Goal: Task Accomplishment & Management: Use online tool/utility

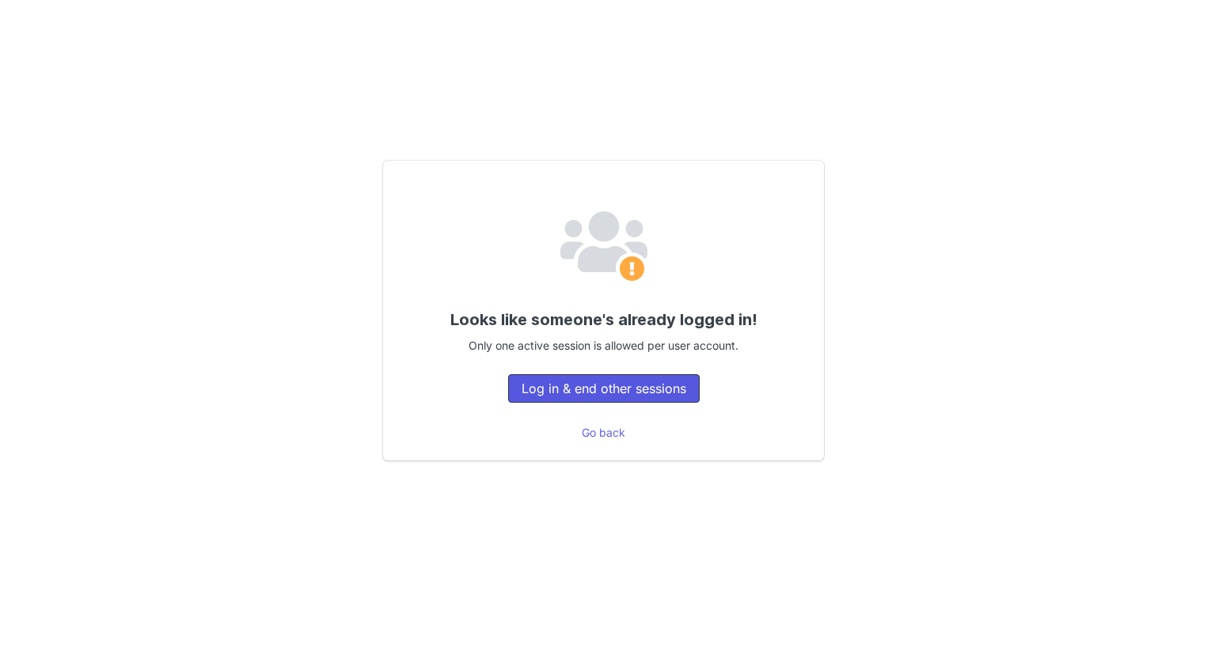
click at [625, 381] on button "Log in & end other sessions" at bounding box center [603, 388] width 191 height 28
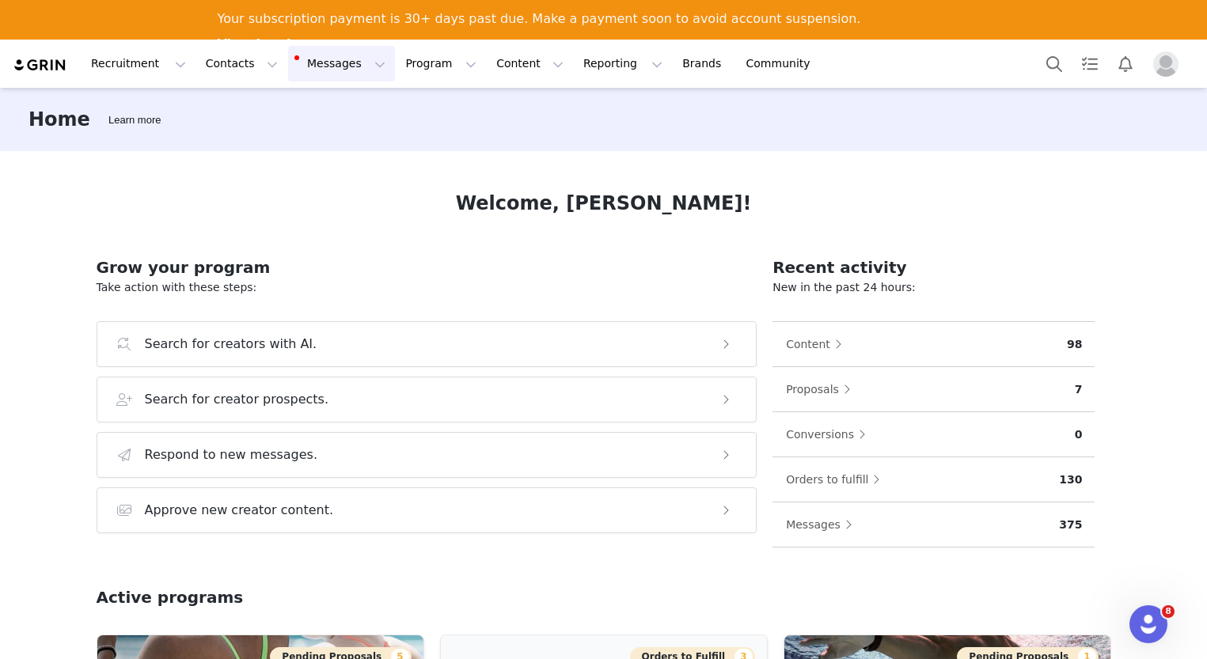
click at [298, 73] on button "Messages Messages" at bounding box center [341, 64] width 107 height 36
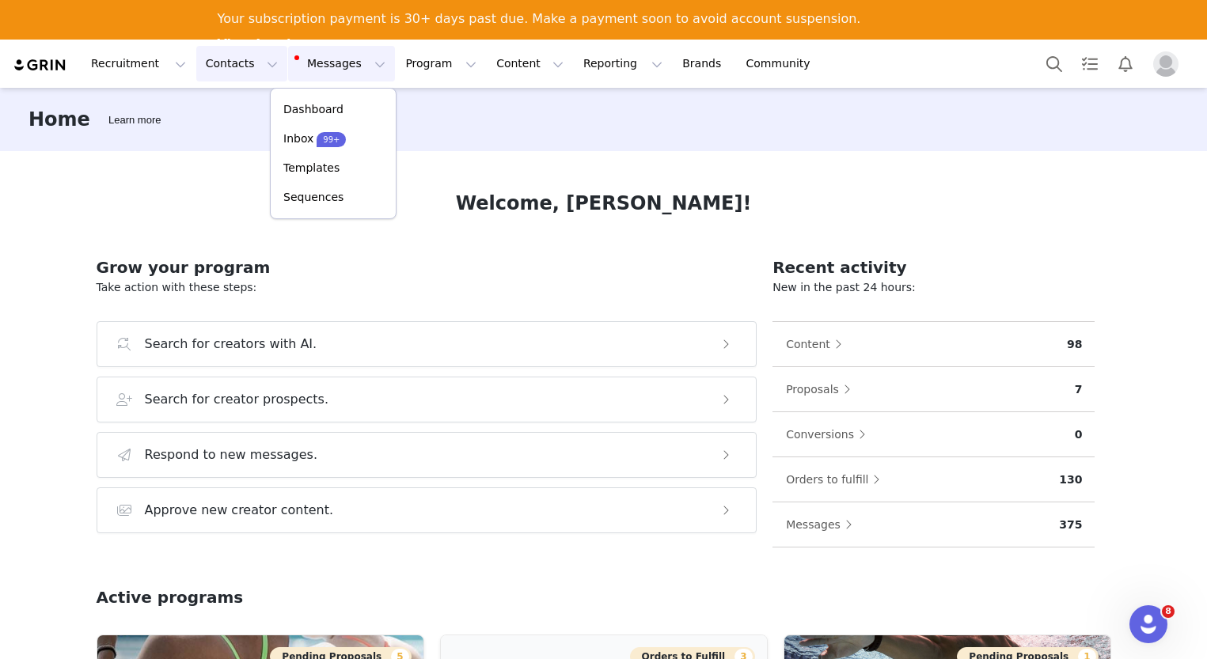
click at [218, 74] on button "Contacts Contacts" at bounding box center [241, 64] width 91 height 36
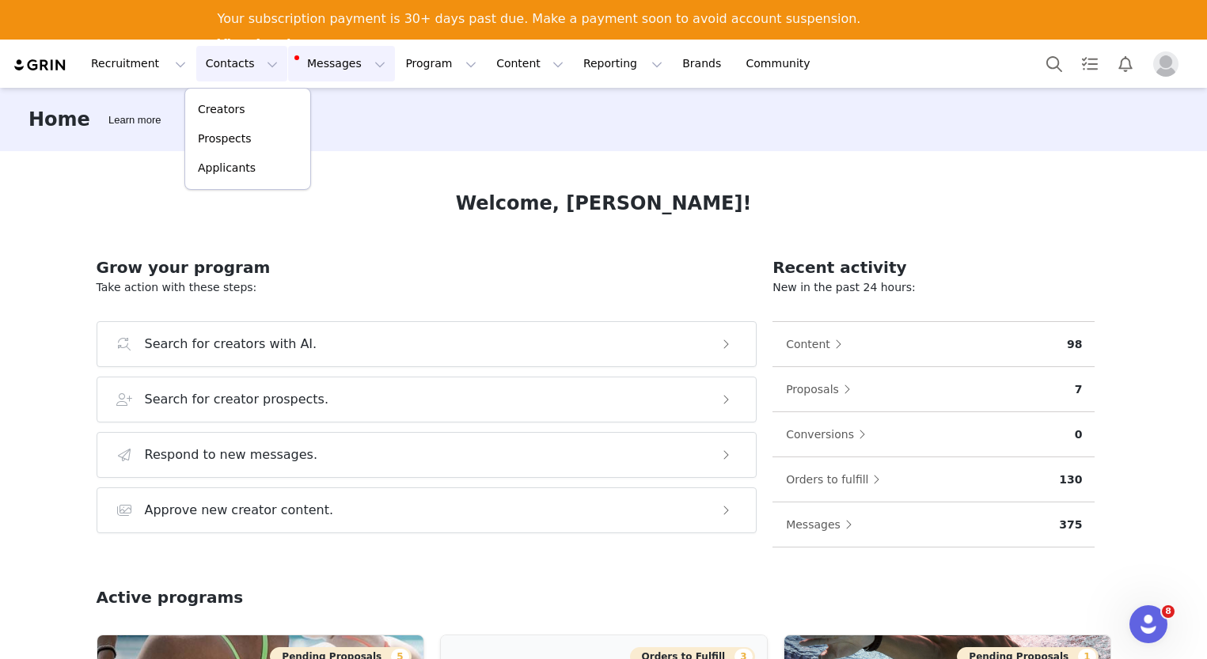
click at [312, 67] on button "Messages Messages" at bounding box center [341, 64] width 107 height 36
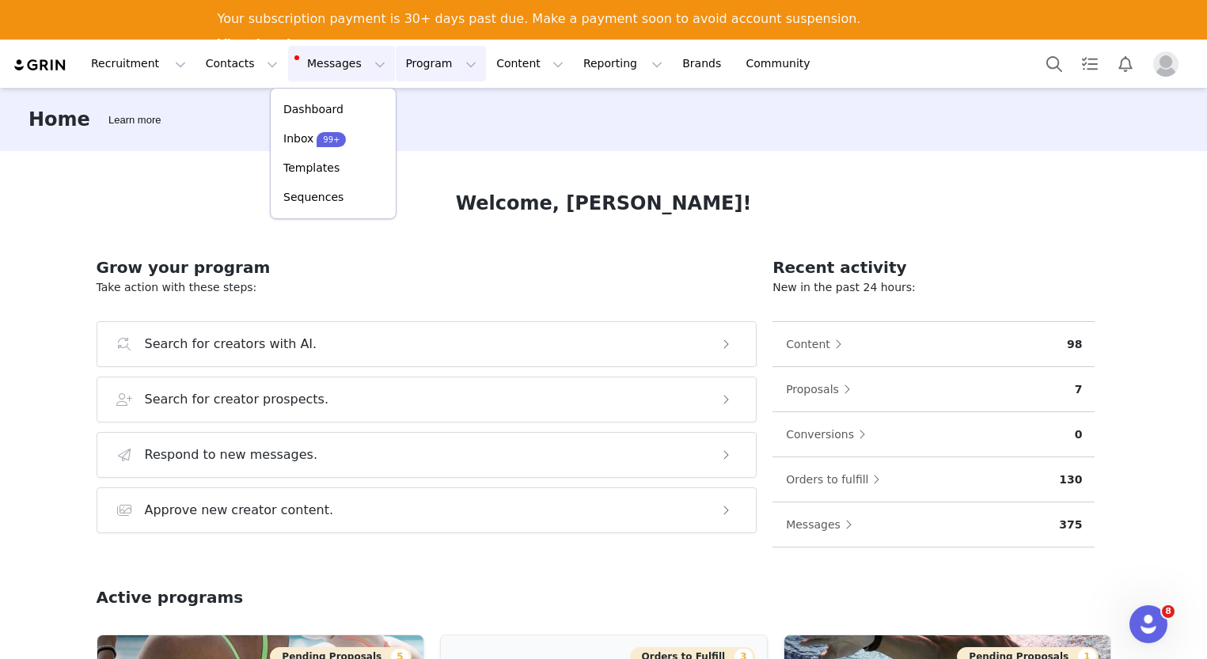
click at [403, 66] on button "Program Program" at bounding box center [441, 64] width 90 height 36
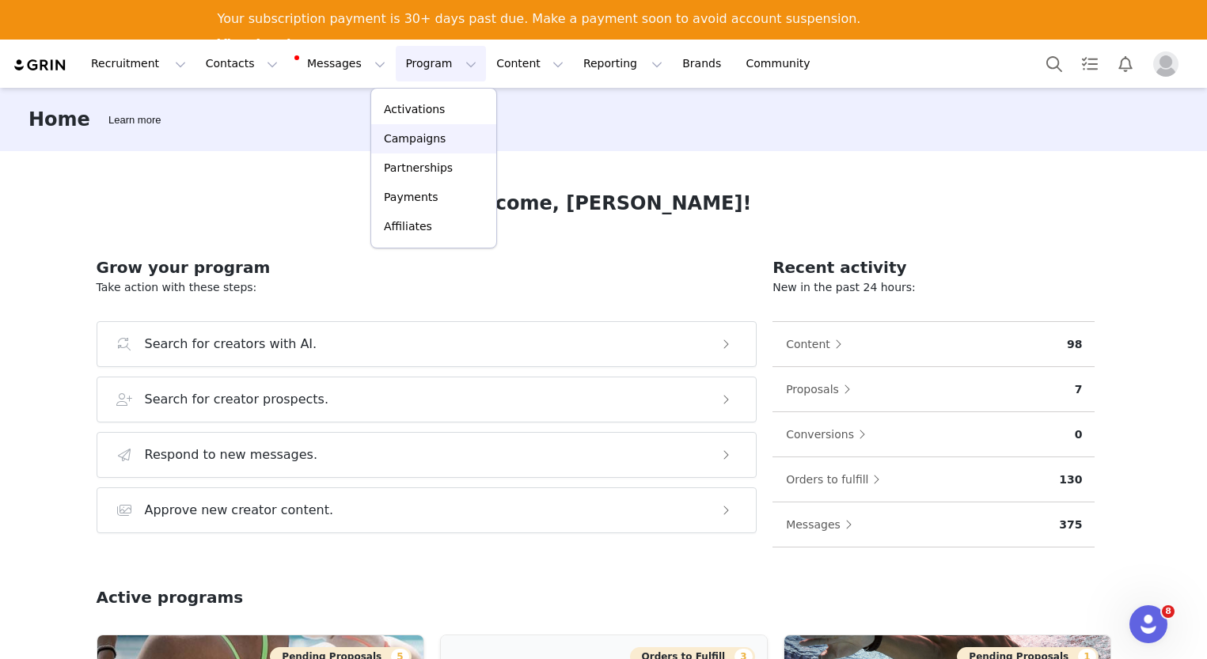
click at [405, 135] on p "Campaigns" at bounding box center [415, 139] width 62 height 17
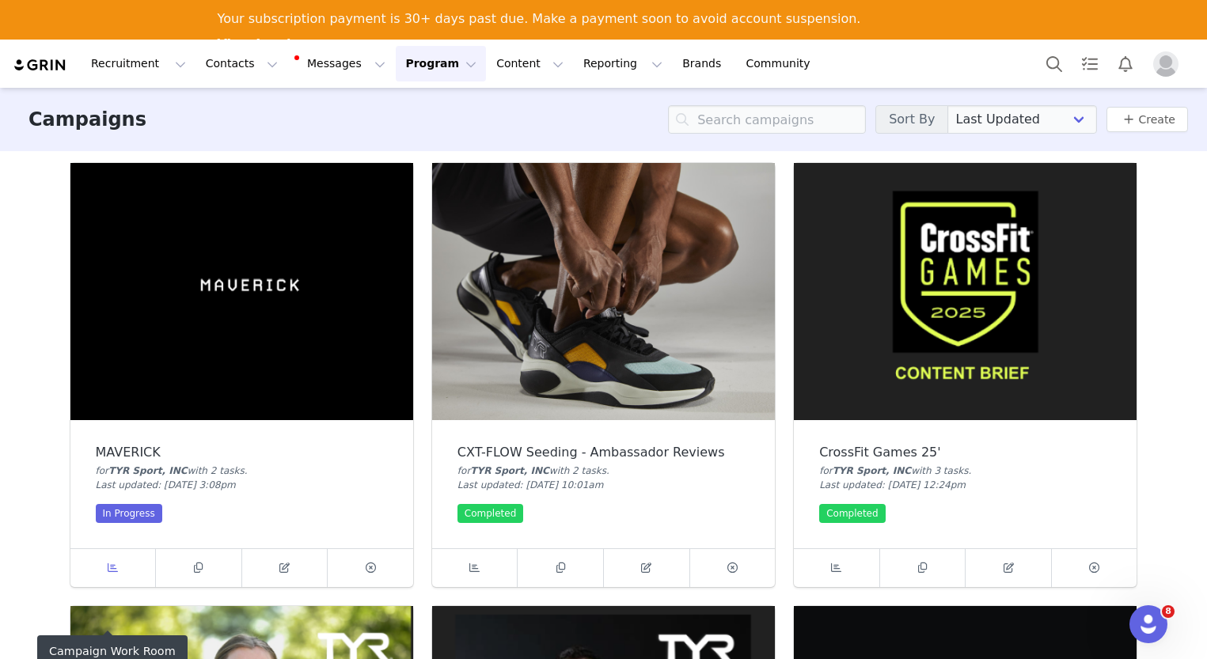
click at [107, 574] on span at bounding box center [112, 568] width 19 height 19
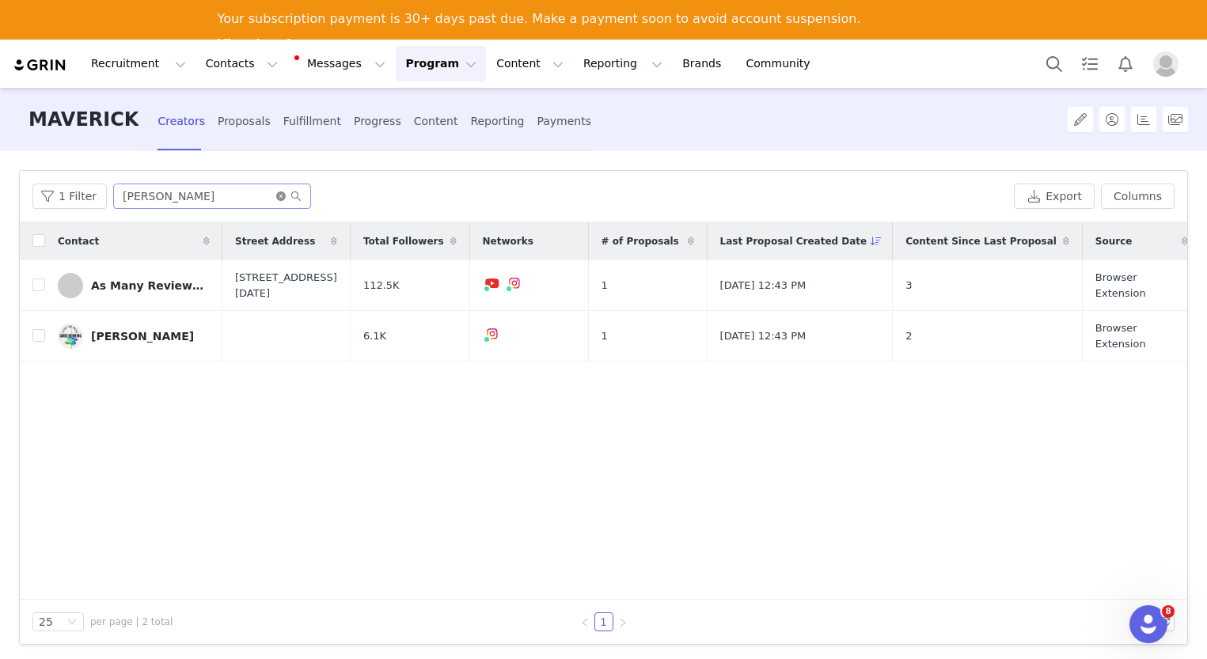
click at [279, 195] on icon "icon: close-circle" at bounding box center [280, 195] width 9 height 9
click at [243, 193] on input "text" at bounding box center [212, 196] width 198 height 25
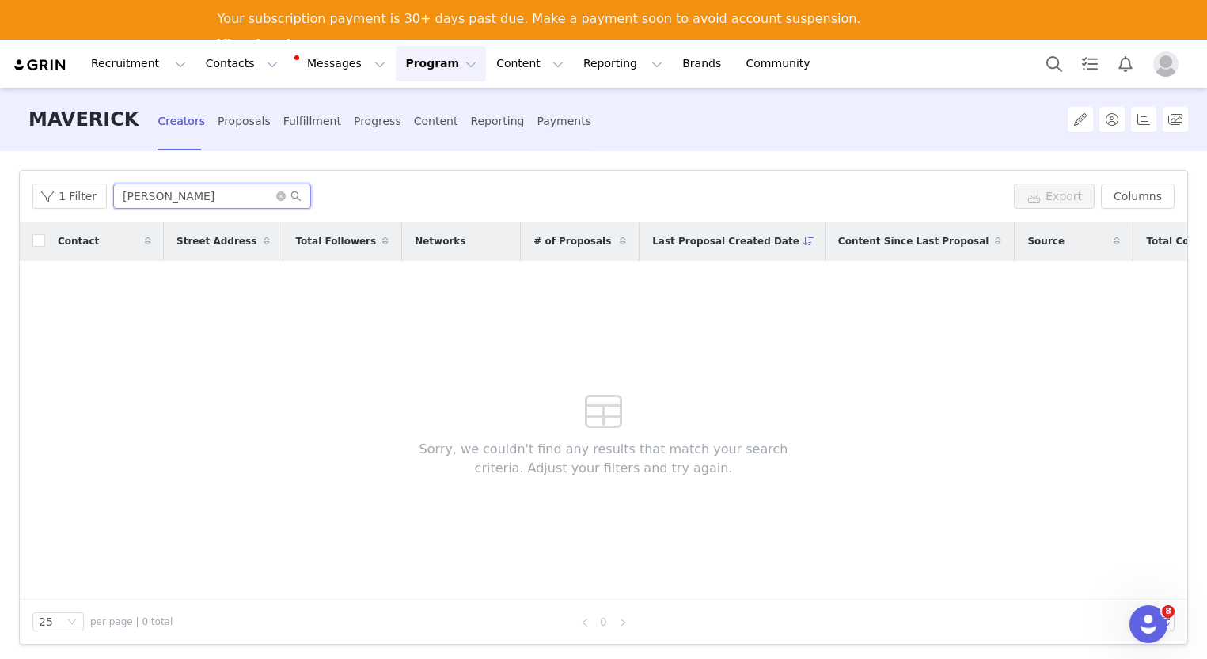
type input "hattie"
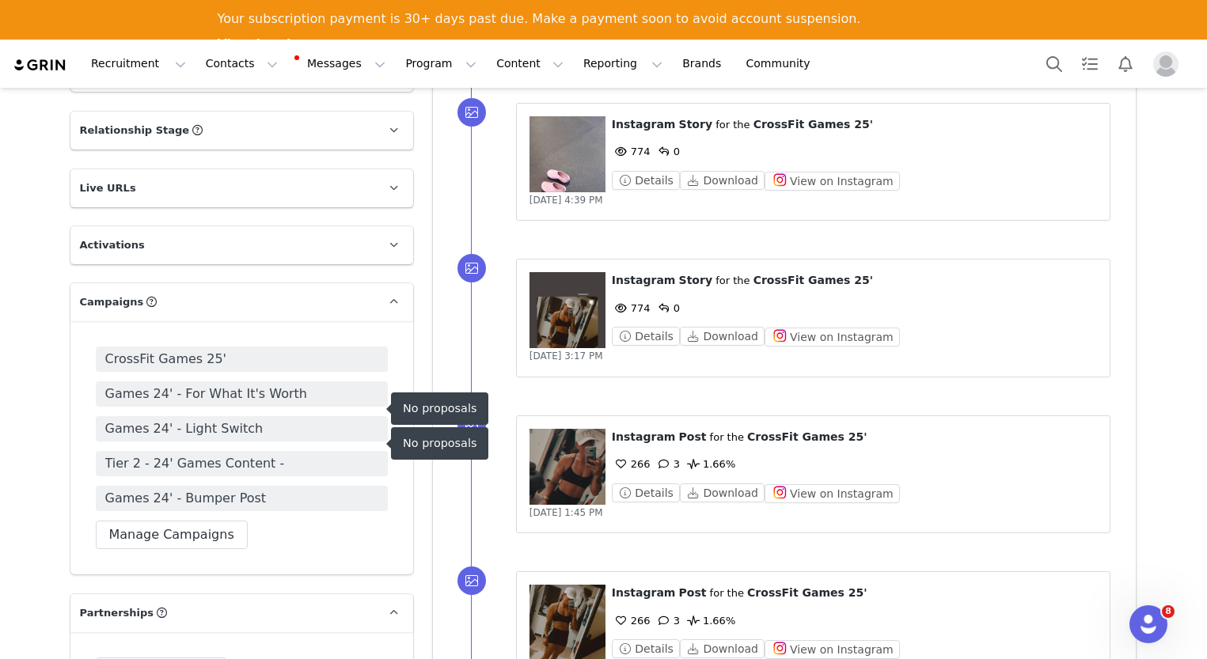
scroll to position [1354, 0]
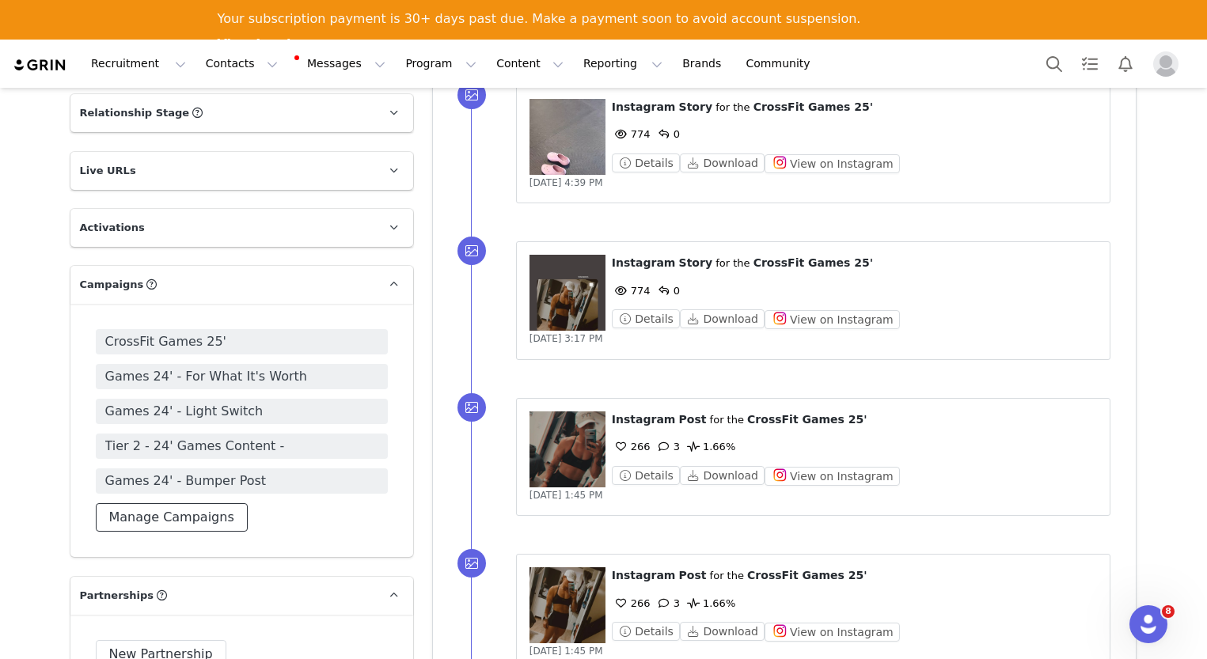
click at [180, 518] on button "Manage Campaigns" at bounding box center [172, 517] width 152 height 28
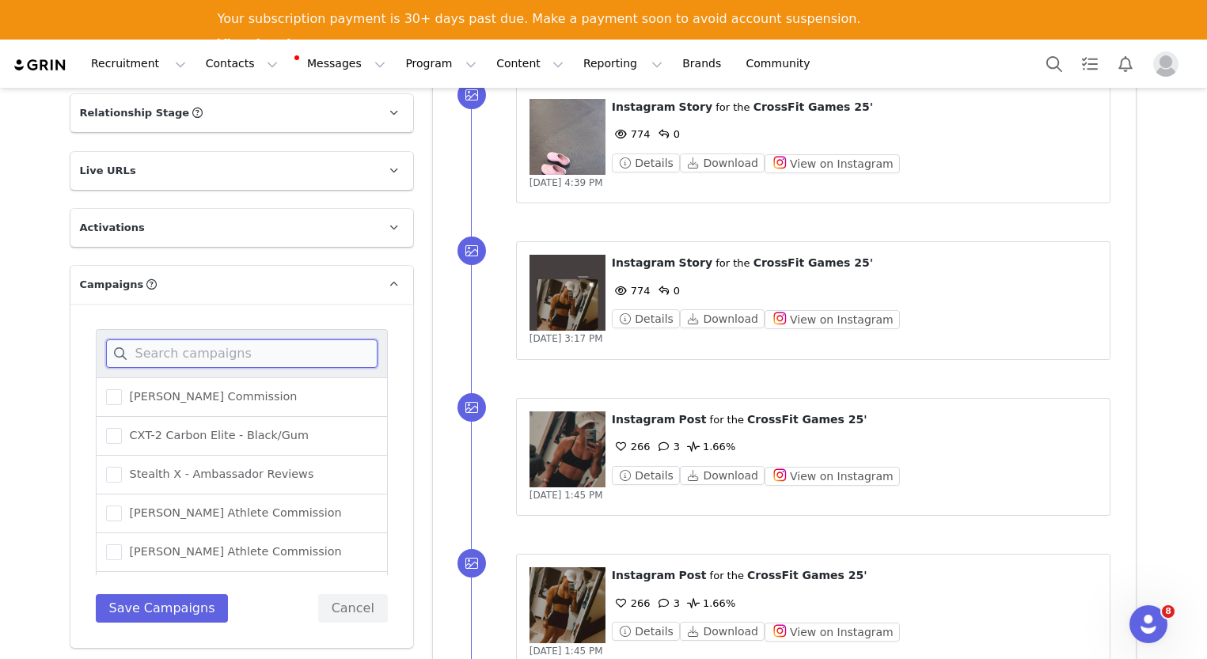
click at [220, 354] on input at bounding box center [241, 353] width 271 height 28
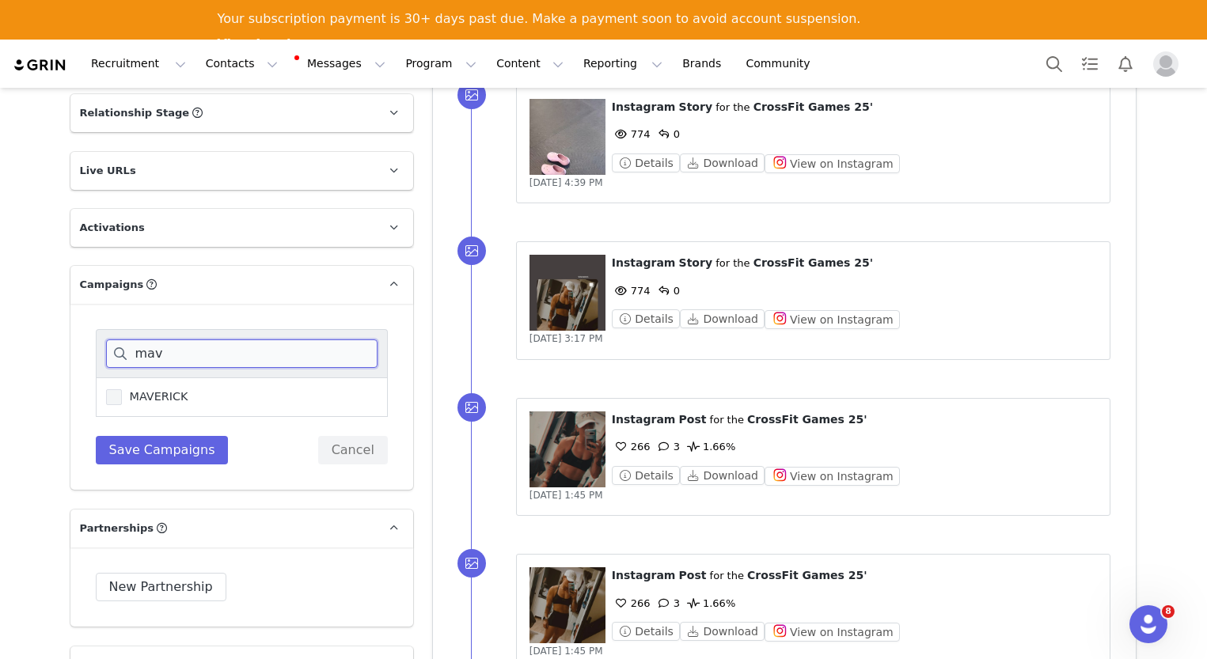
type input "mav"
click at [106, 406] on span at bounding box center [114, 397] width 16 height 17
click at [122, 389] on input "MAVERICK" at bounding box center [122, 389] width 0 height 0
click at [132, 444] on button "Save Campaigns" at bounding box center [162, 450] width 133 height 28
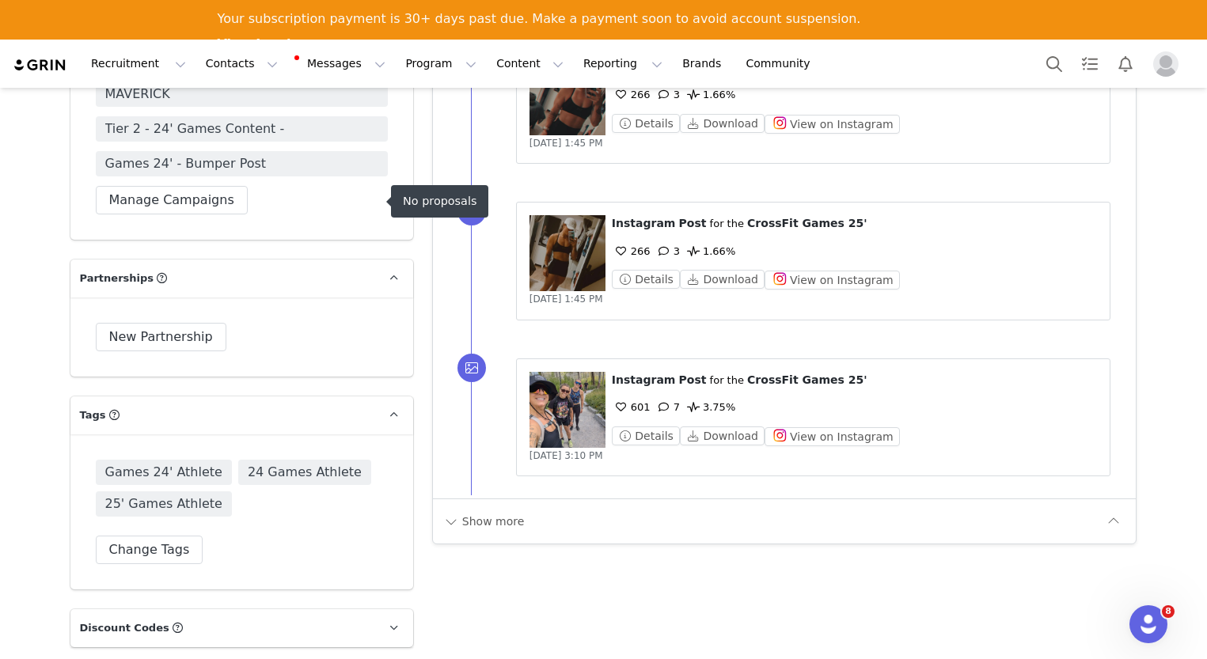
scroll to position [1708, 0]
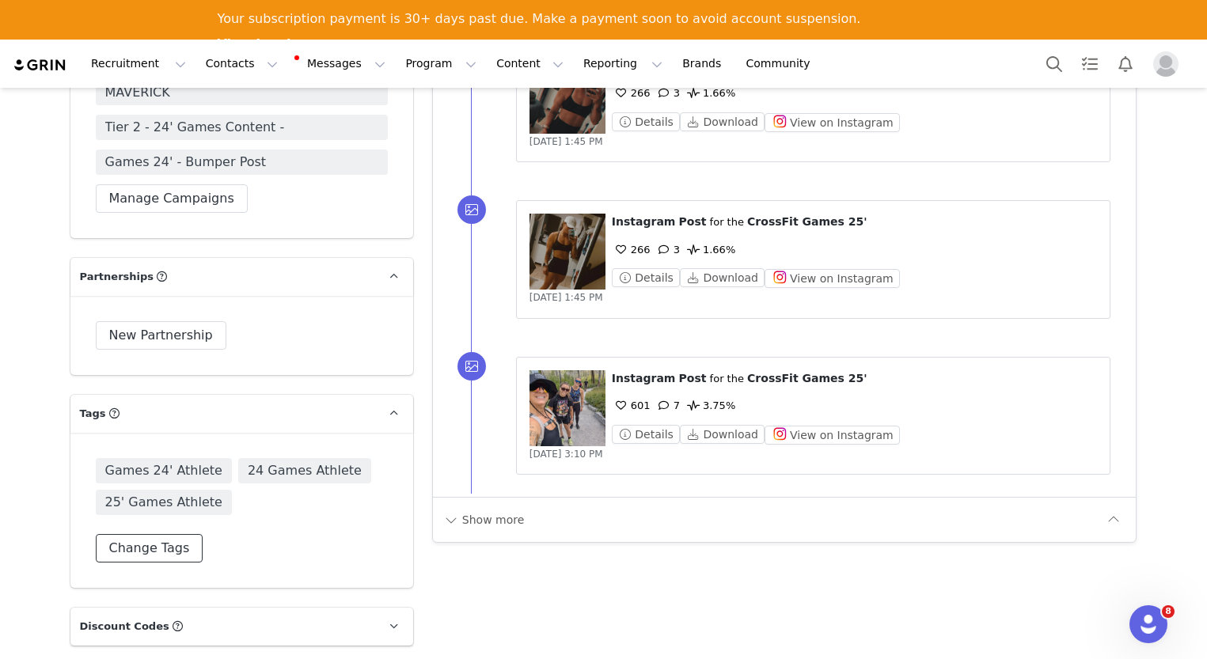
click at [150, 553] on button "Change Tags" at bounding box center [150, 548] width 108 height 28
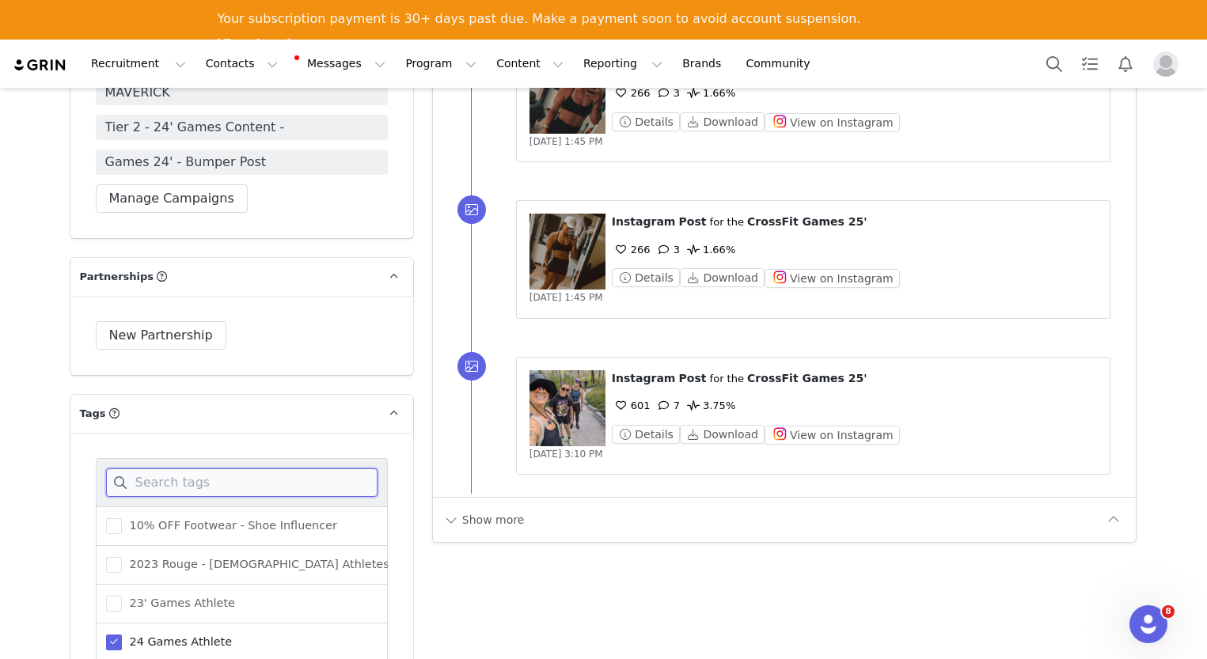
click at [157, 476] on input at bounding box center [241, 482] width 271 height 28
type input "mav"
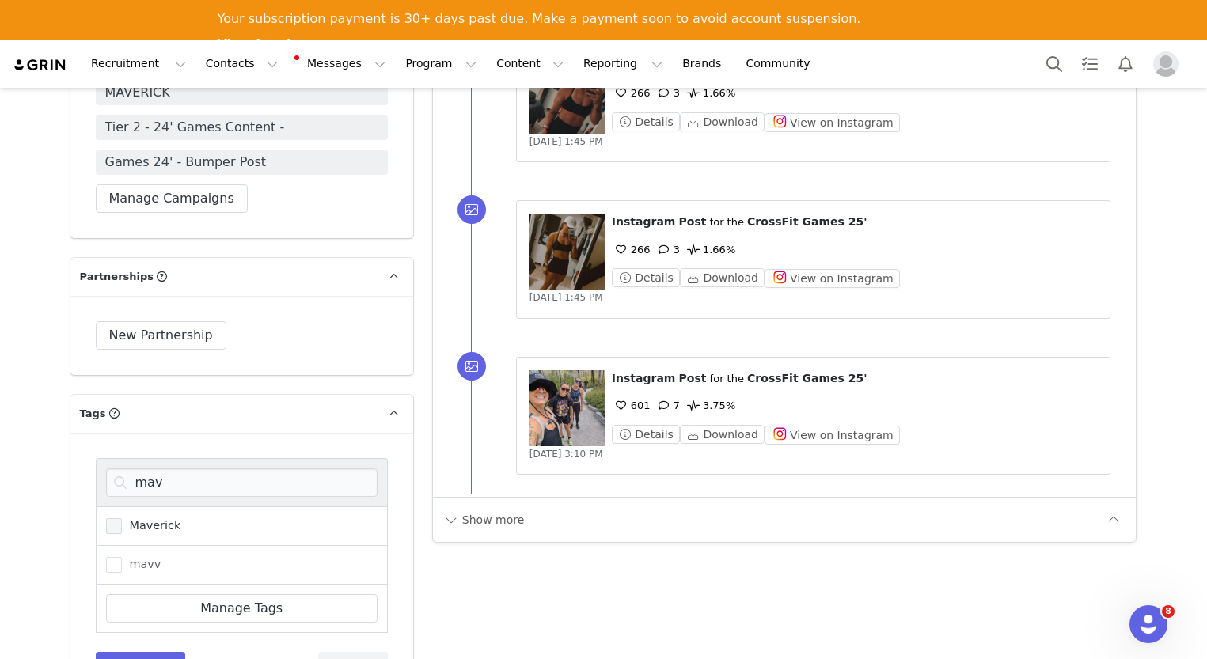
click at [108, 524] on span at bounding box center [114, 526] width 16 height 16
click at [122, 518] on input "Maverick" at bounding box center [122, 518] width 0 height 0
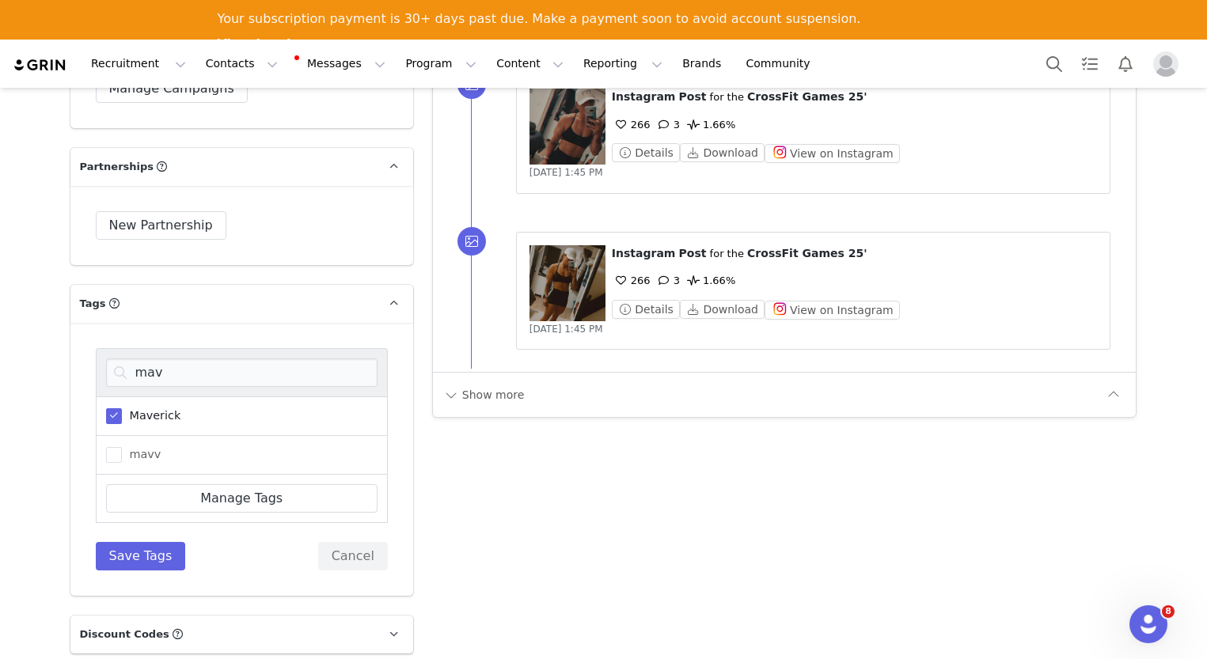
scroll to position [1822, 0]
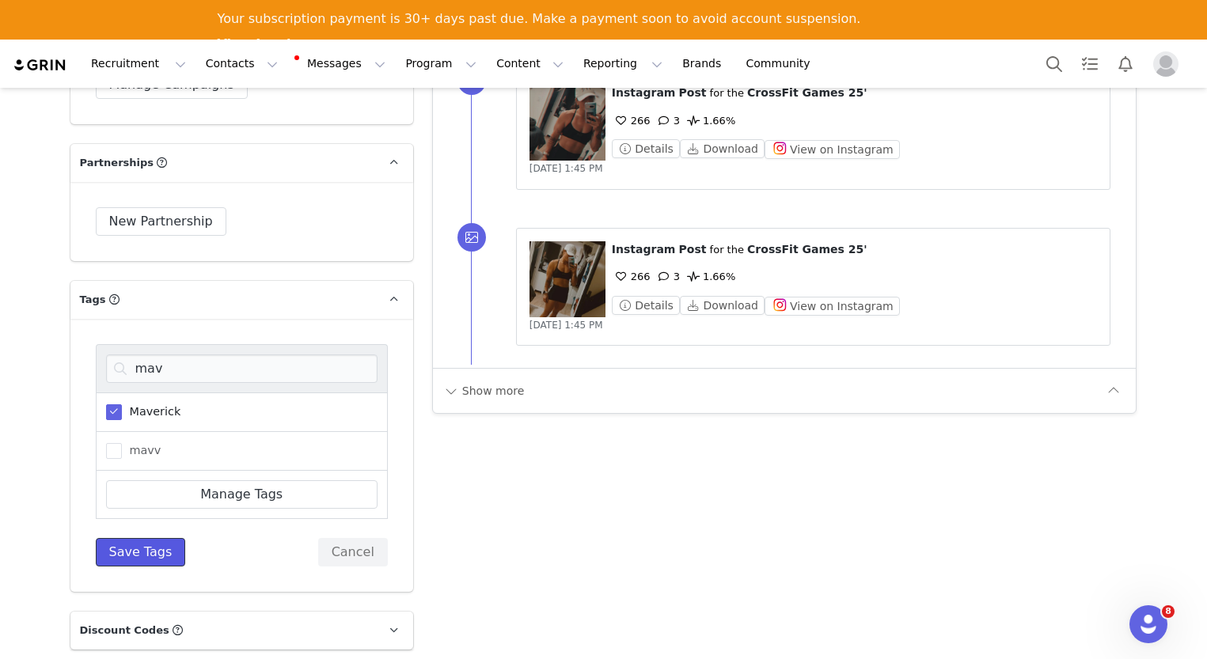
click at [161, 563] on button "Save Tags" at bounding box center [141, 552] width 90 height 28
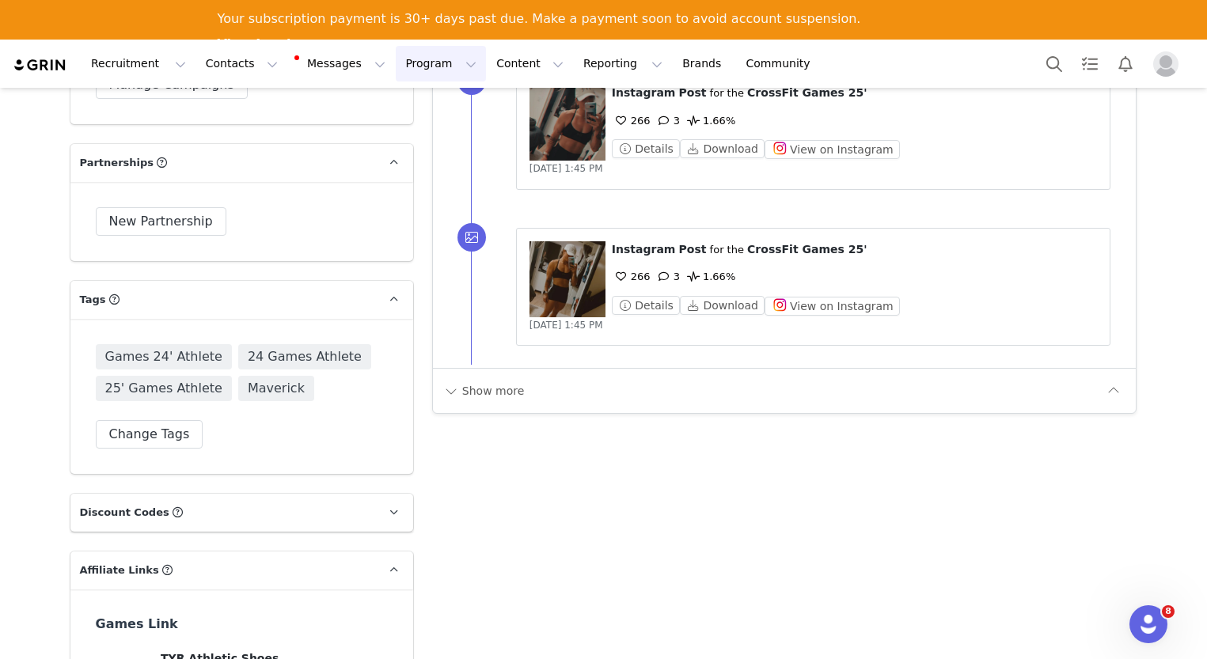
click at [411, 72] on button "Program Program" at bounding box center [441, 64] width 90 height 36
click at [406, 140] on p "Campaigns" at bounding box center [415, 139] width 62 height 17
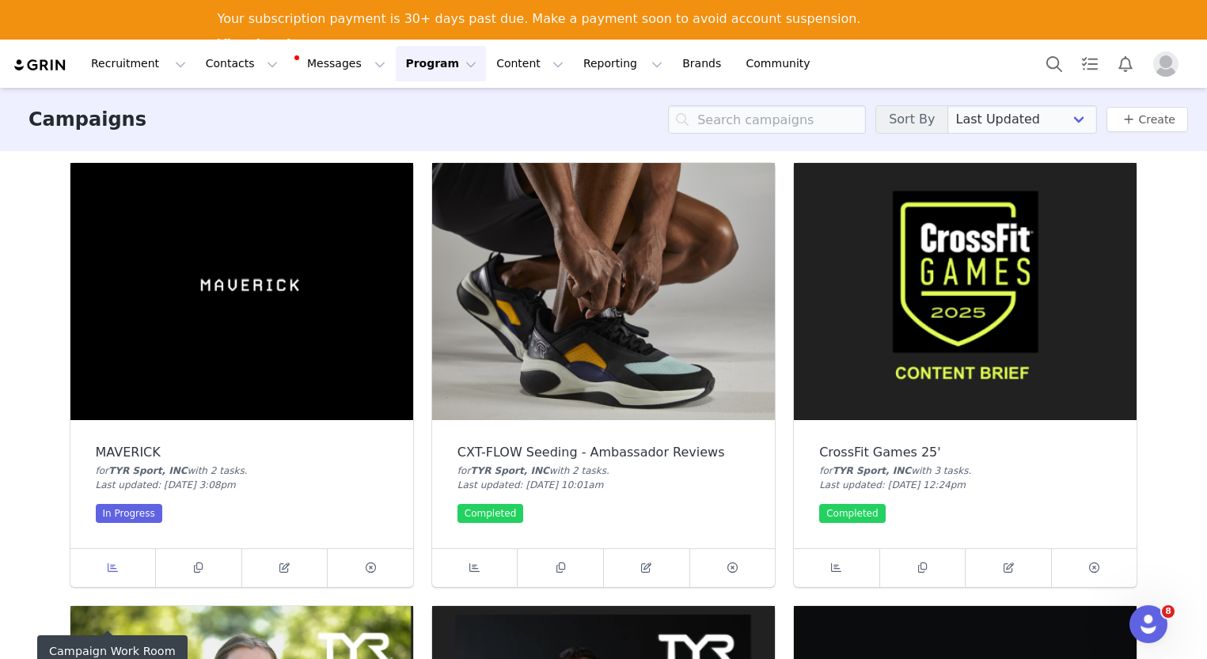
click at [123, 568] on link at bounding box center [113, 568] width 86 height 38
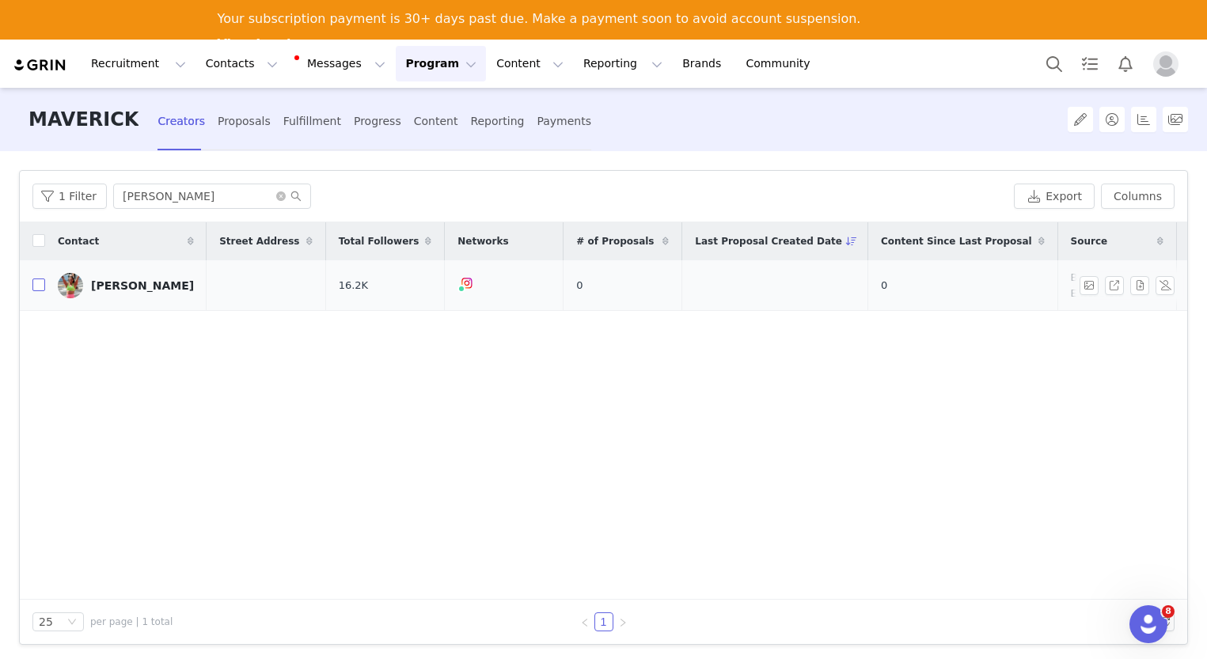
click at [39, 280] on input "checkbox" at bounding box center [38, 285] width 13 height 13
checkbox input "true"
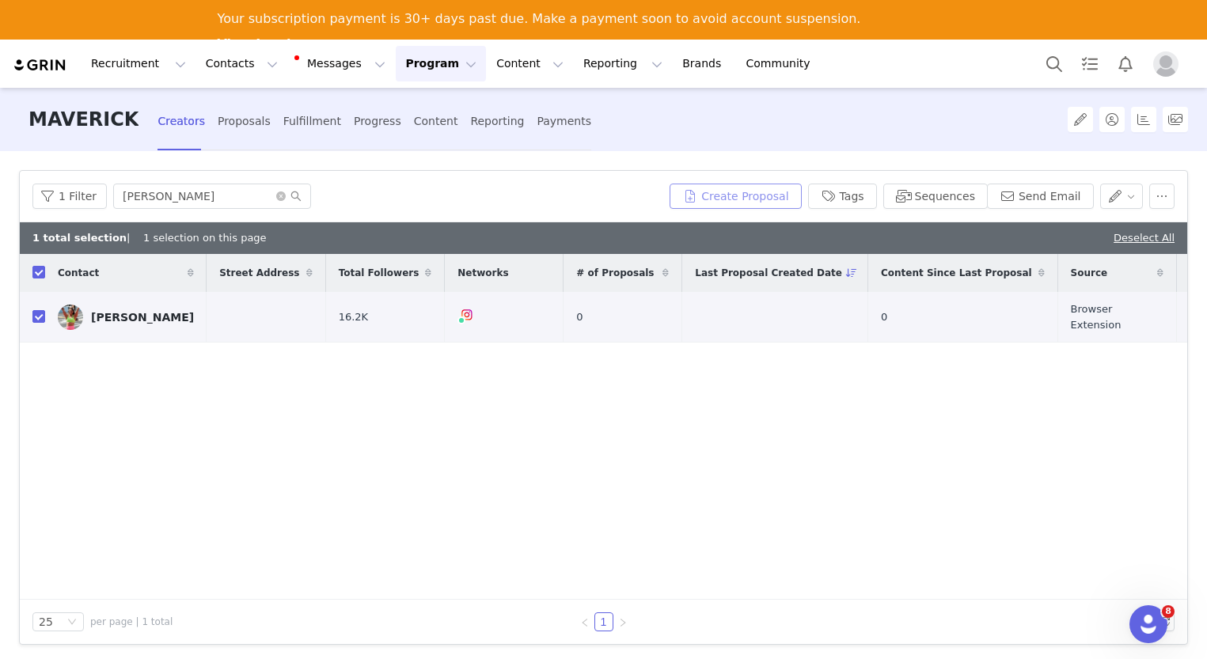
click at [728, 195] on button "Create Proposal" at bounding box center [734, 196] width 131 height 25
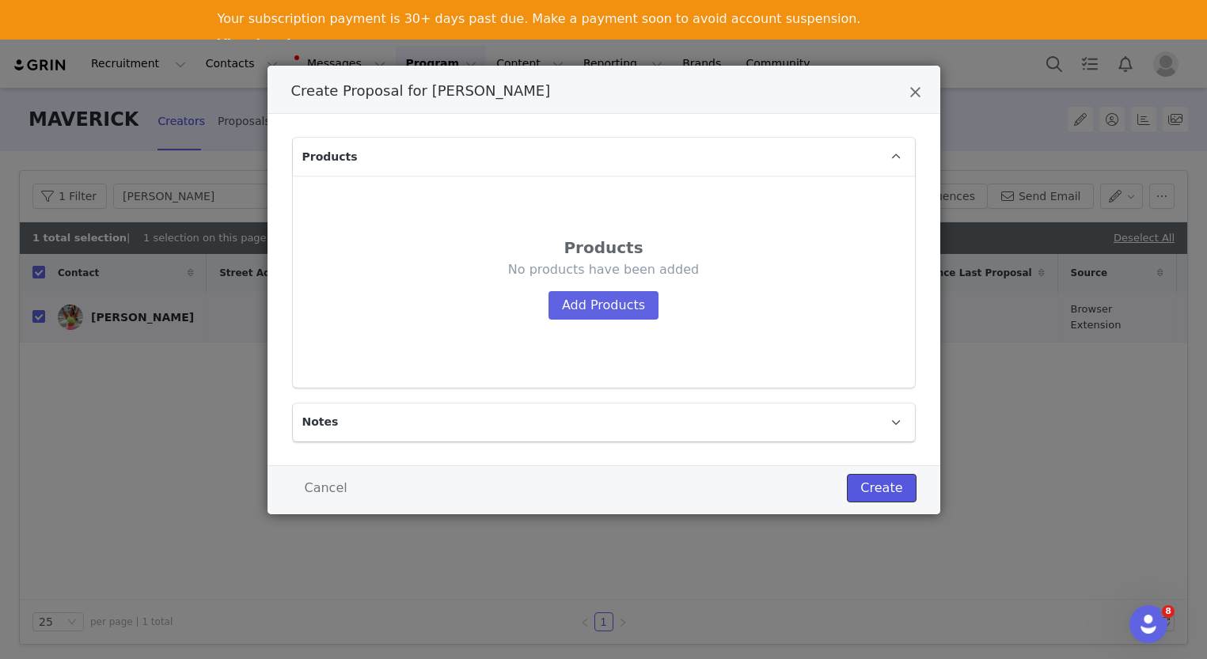
click at [881, 479] on button "Create" at bounding box center [881, 488] width 69 height 28
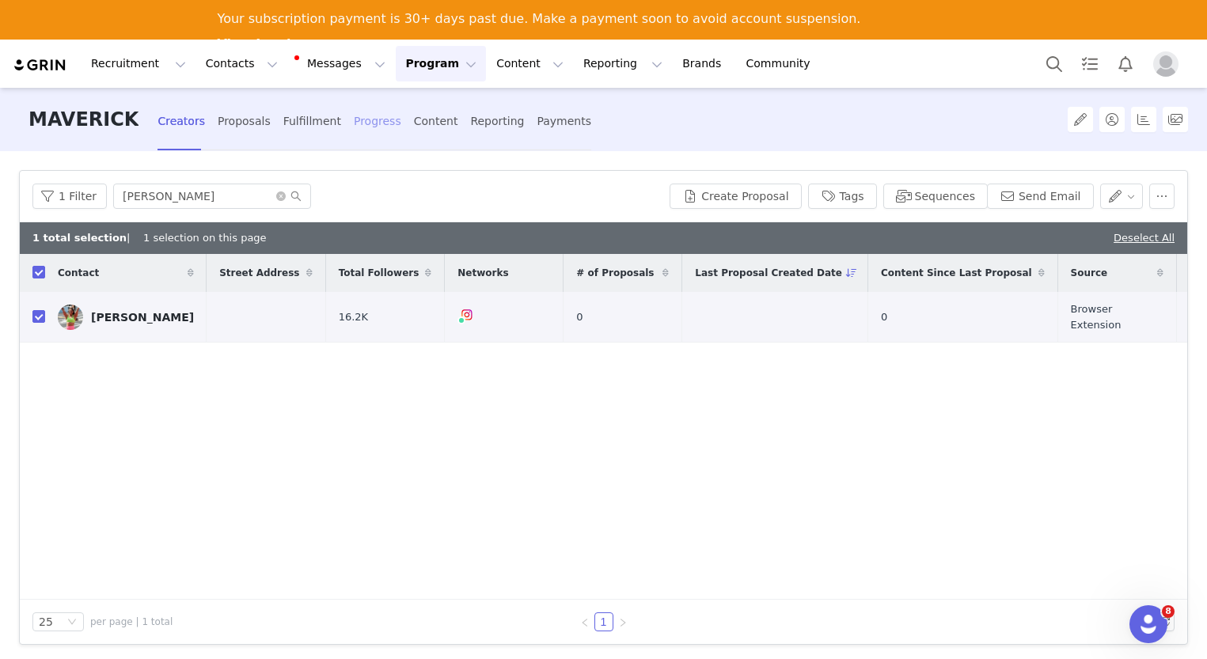
click at [356, 127] on div "Progress" at bounding box center [377, 121] width 47 height 42
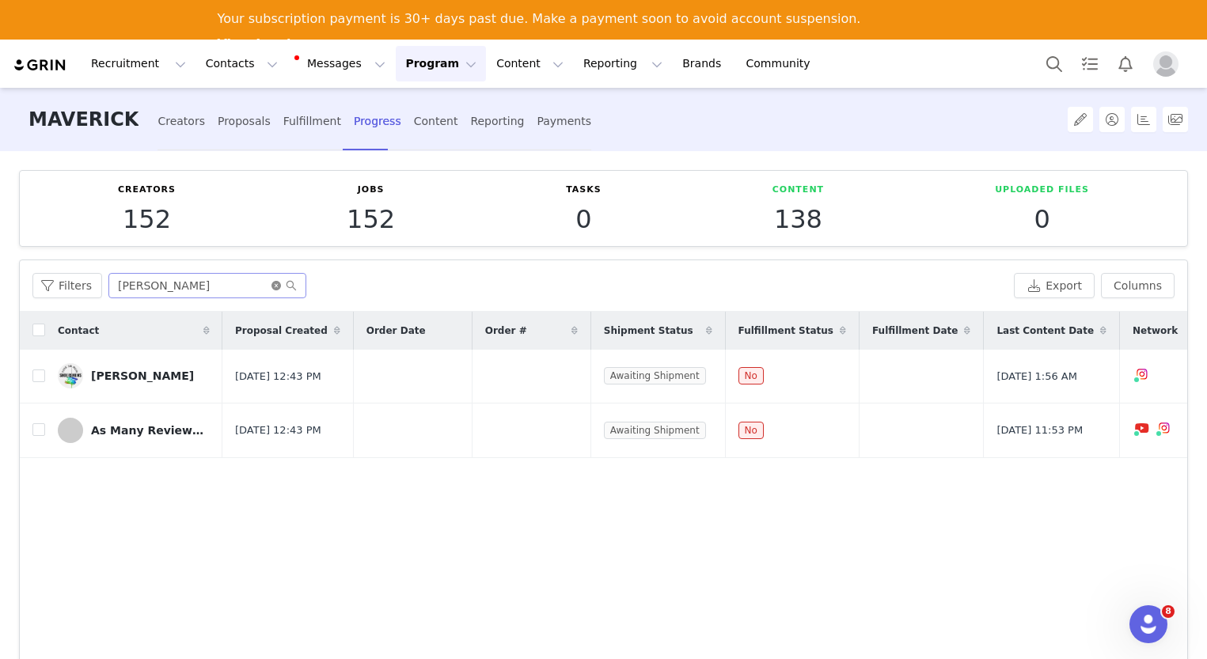
click at [271, 286] on icon "icon: close-circle" at bounding box center [275, 285] width 9 height 9
click at [252, 284] on input "text" at bounding box center [207, 285] width 198 height 25
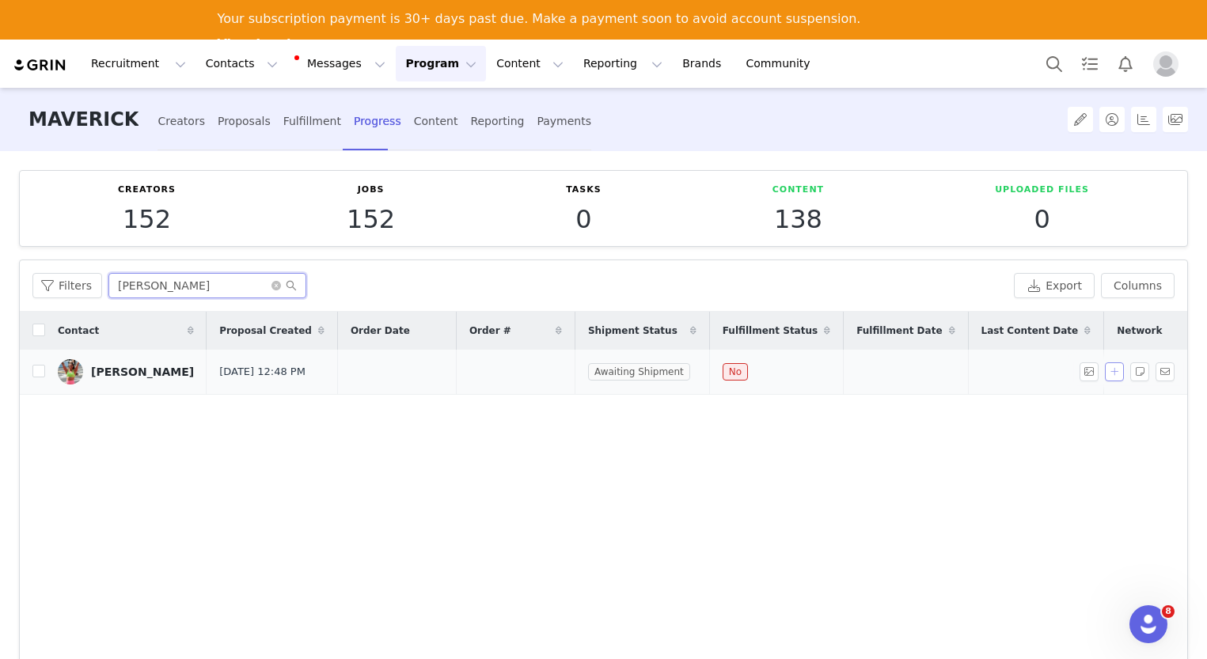
type input "hattie"
click at [1105, 372] on button "button" at bounding box center [1114, 371] width 19 height 19
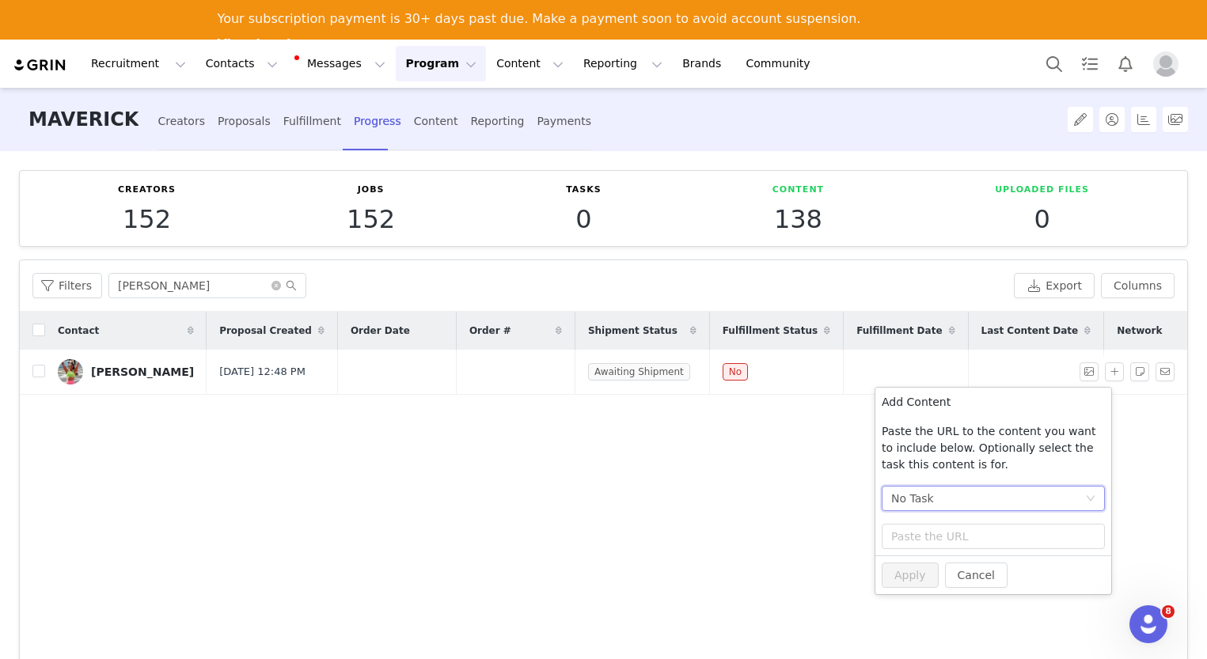
click at [1002, 502] on div "No Task" at bounding box center [988, 499] width 194 height 24
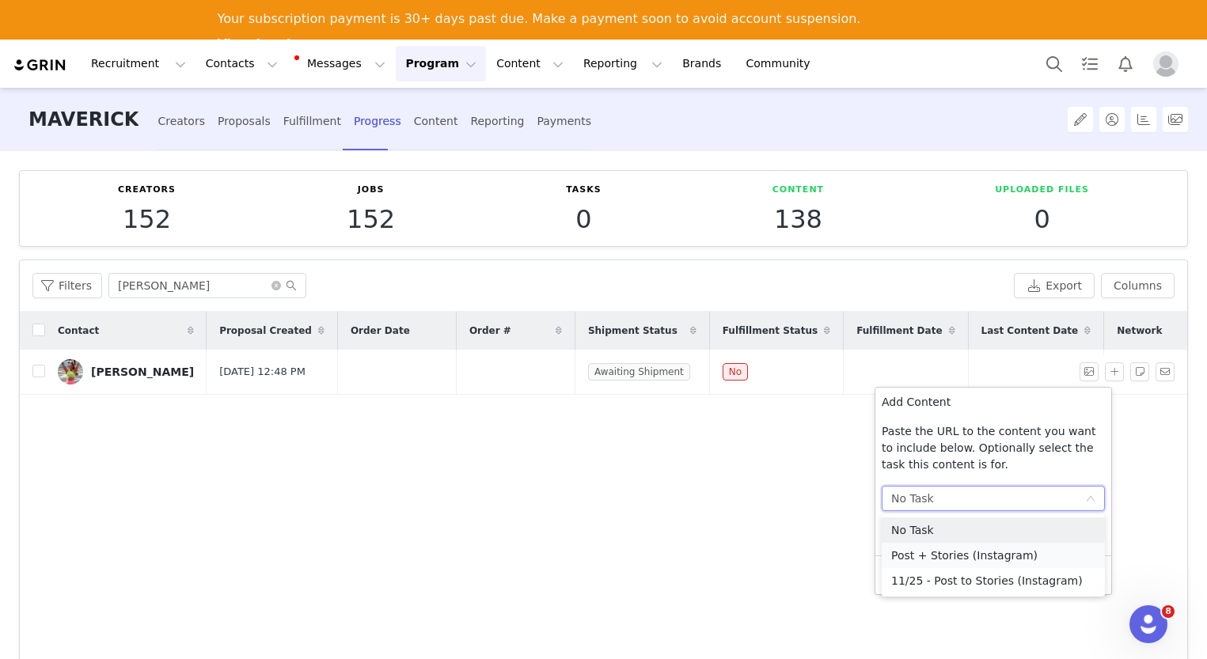
click at [982, 549] on li "Post + Stories (Instagram)" at bounding box center [993, 555] width 223 height 25
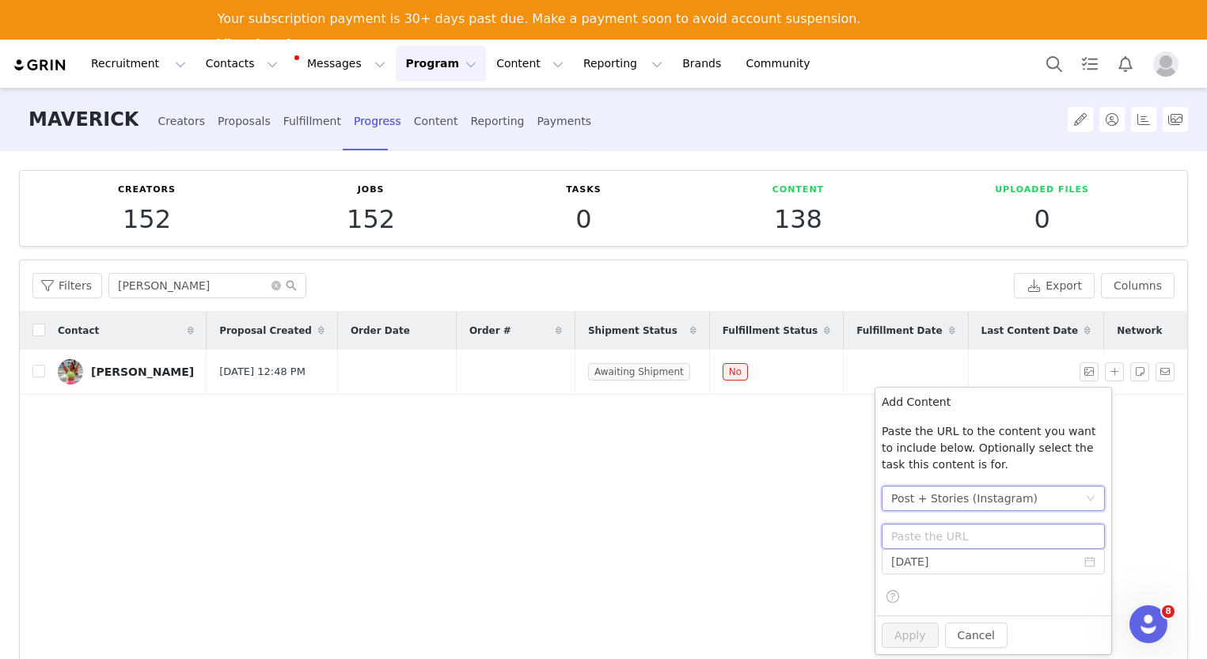
click at [977, 534] on input "text" at bounding box center [993, 536] width 223 height 25
paste input "https://www.instagram.com/p/DPE9pFBklkJ/"
type input "https://www.instagram.com/p/DPE9pFBklkJ/"
click at [988, 560] on input "2025-10-01" at bounding box center [993, 561] width 223 height 25
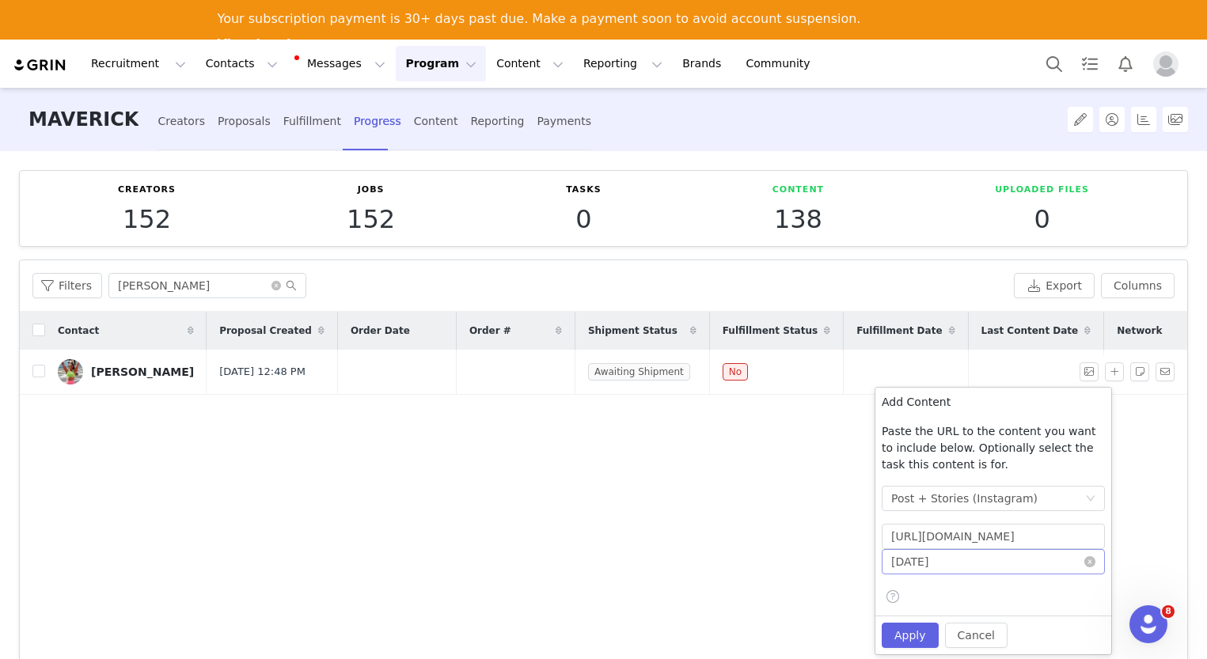
scroll to position [0, 0]
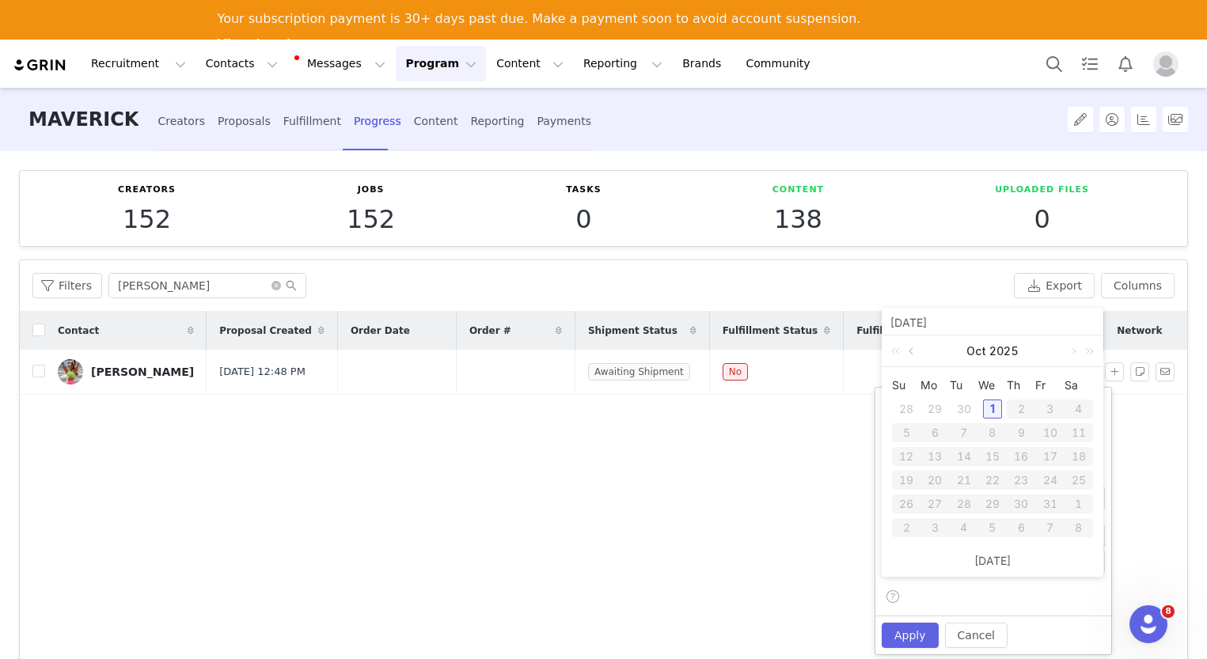
click at [912, 350] on link at bounding box center [912, 352] width 14 height 32
click at [1000, 485] on div "24" at bounding box center [992, 480] width 19 height 19
type input "2025-09-24"
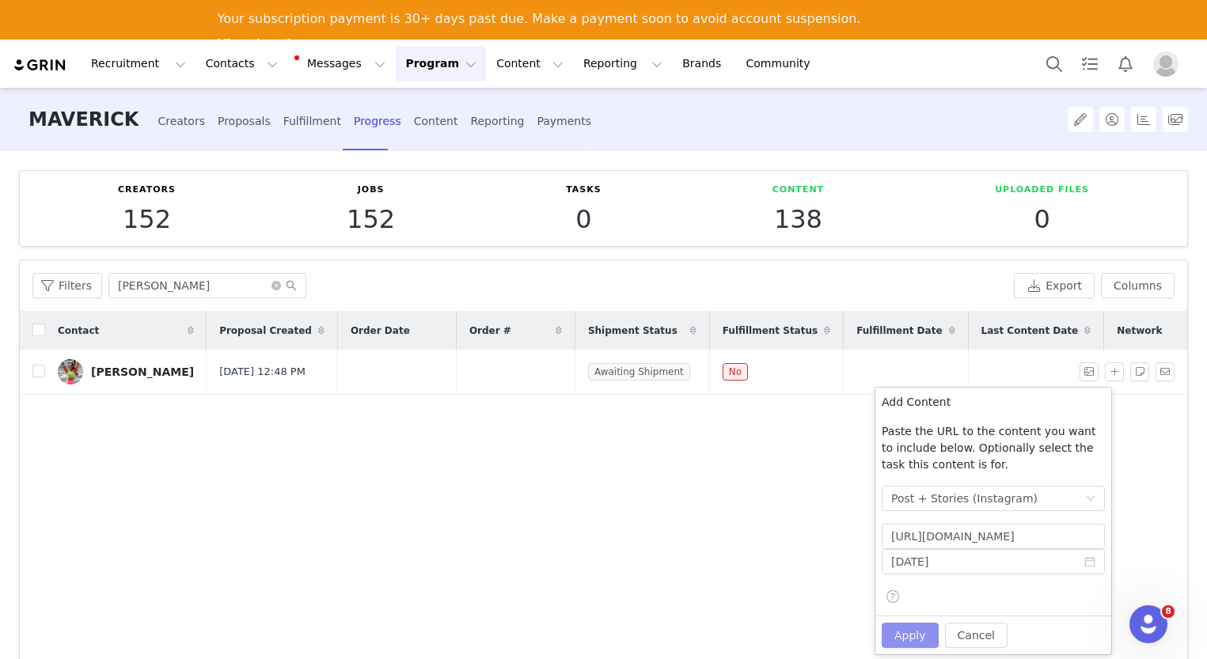
click at [928, 639] on button "Apply" at bounding box center [910, 635] width 57 height 25
